Goal: Find specific page/section: Find specific page/section

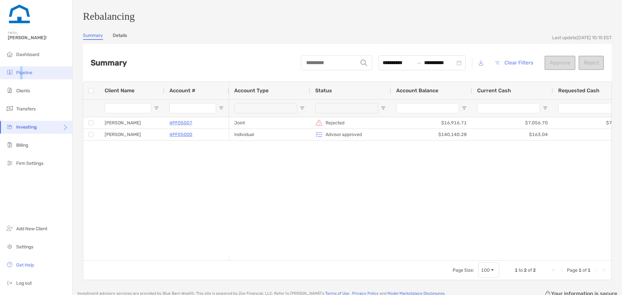
click at [21, 72] on span "Pipeline" at bounding box center [24, 73] width 16 height 6
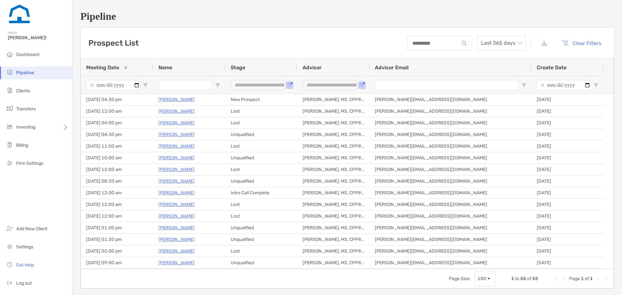
click at [175, 87] on input "Name Filter Input" at bounding box center [185, 85] width 54 height 10
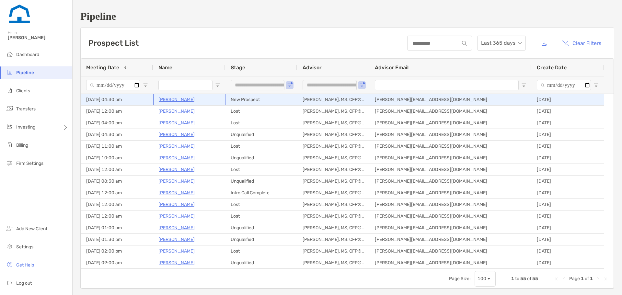
click at [169, 101] on p "[PERSON_NAME]" at bounding box center [176, 100] width 36 height 8
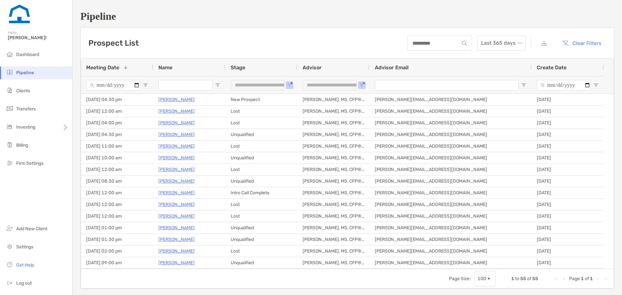
click at [391, 45] on div "Prospect List Last 365 days Clear Filters" at bounding box center [347, 43] width 533 height 30
